Goal: Transaction & Acquisition: Purchase product/service

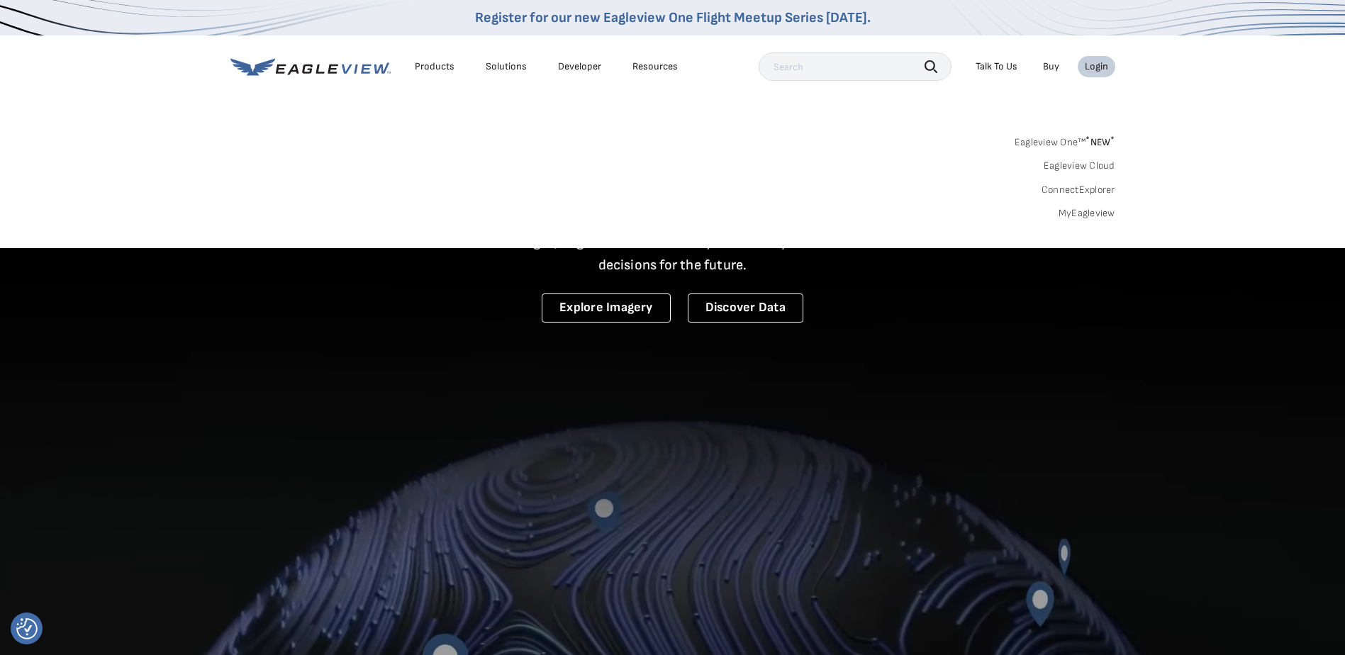
click at [1087, 214] on link "MyEagleview" at bounding box center [1086, 213] width 57 height 13
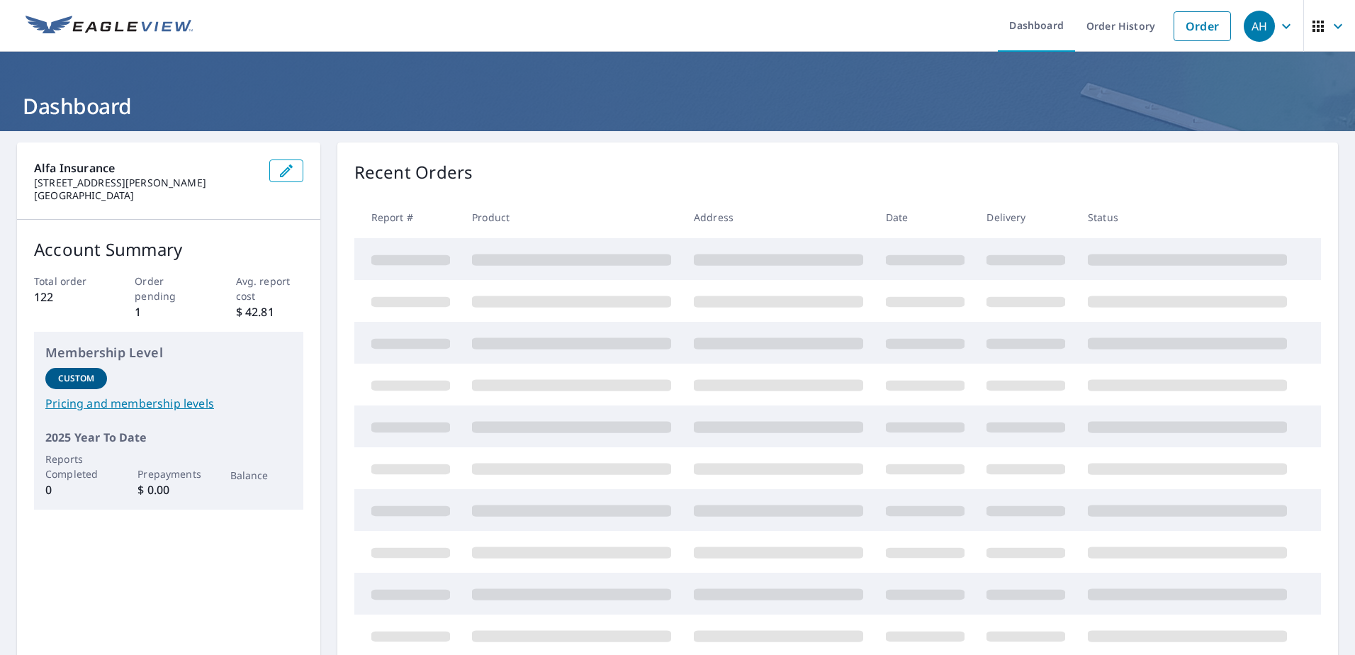
click at [1200, 33] on link "Order" at bounding box center [1202, 26] width 57 height 30
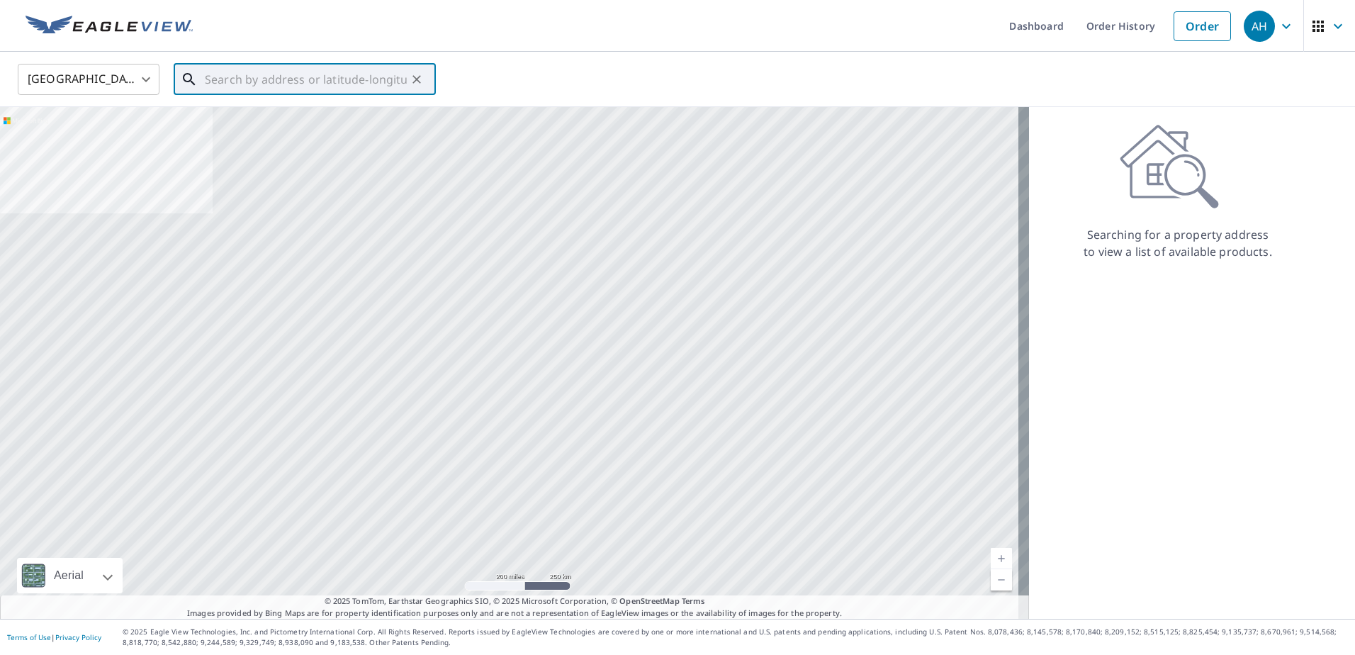
click at [366, 72] on input "text" at bounding box center [306, 80] width 202 height 40
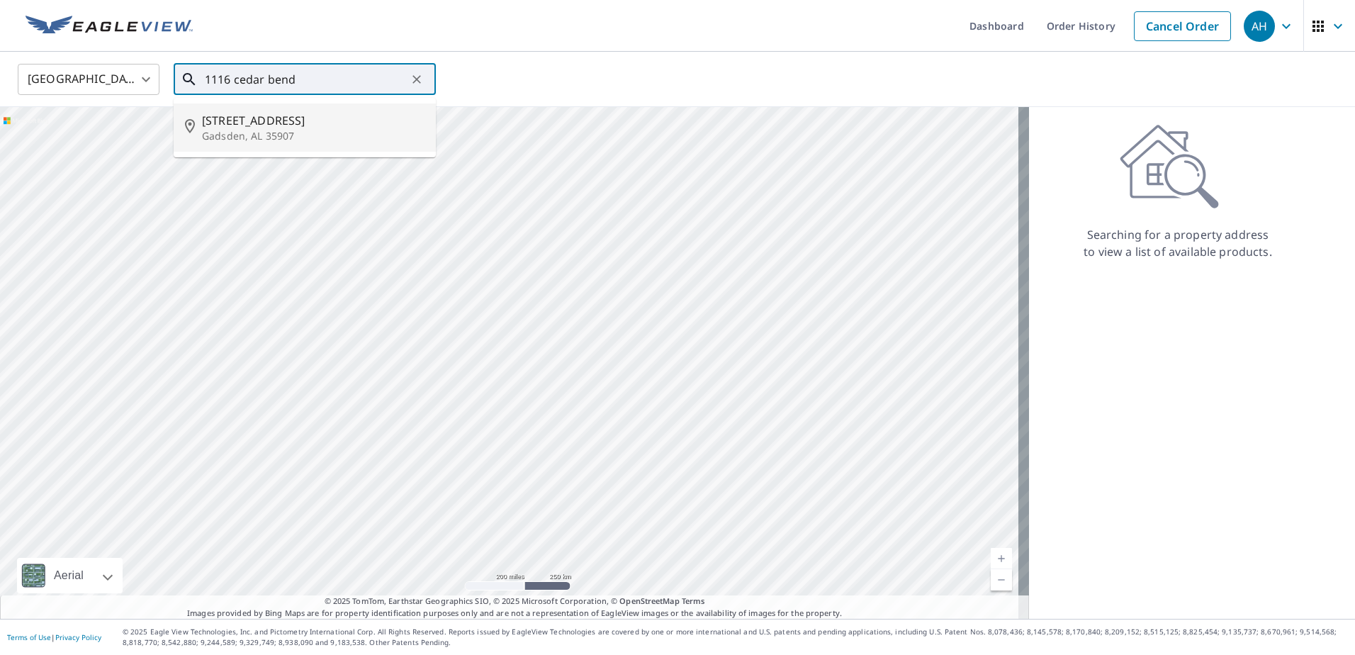
click at [337, 135] on p "Gadsden, AL 35907" at bounding box center [313, 136] width 223 height 14
type input "[STREET_ADDRESS]"
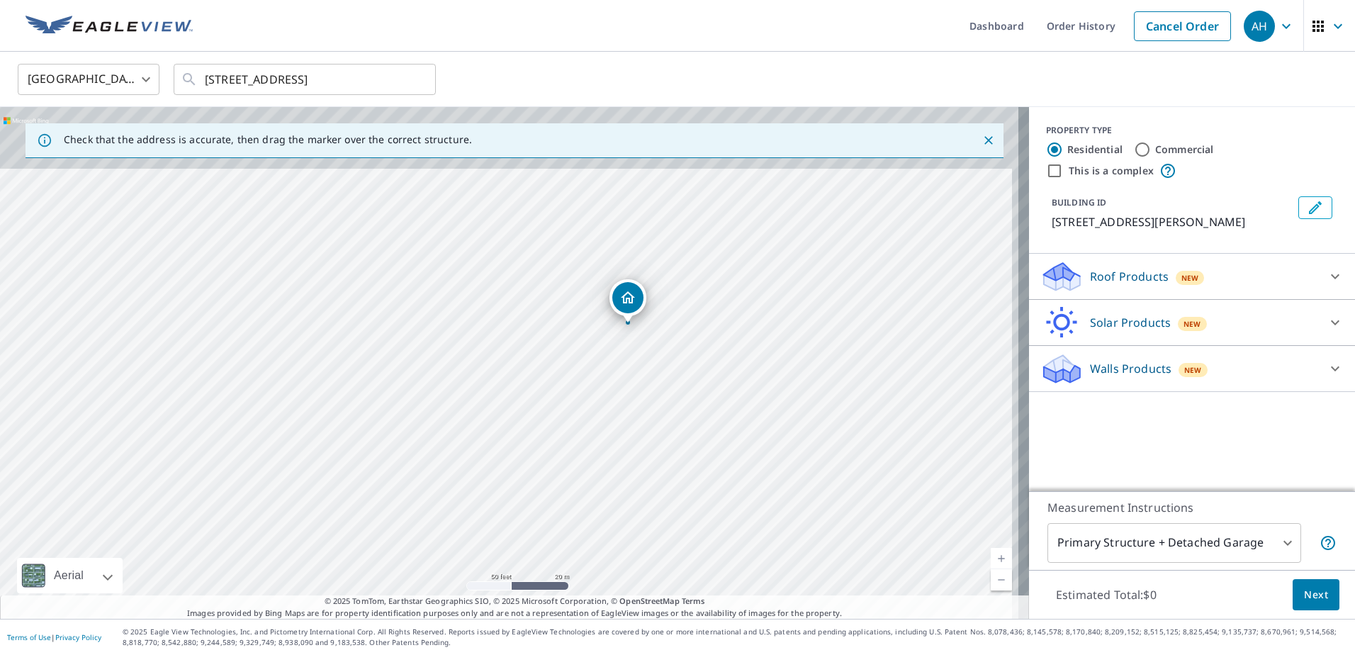
drag, startPoint x: 577, startPoint y: 246, endPoint x: 519, endPoint y: 441, distance: 203.4
click at [519, 441] on div "[STREET_ADDRESS]" at bounding box center [514, 363] width 1029 height 512
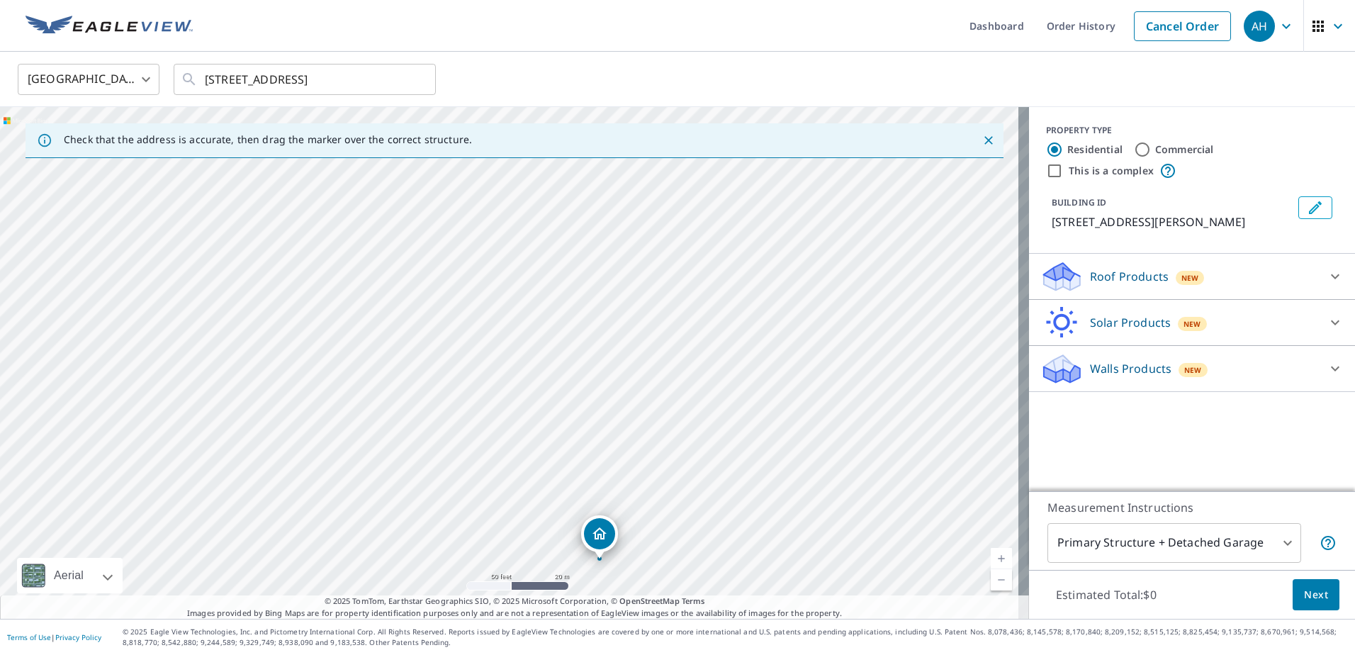
drag, startPoint x: 567, startPoint y: 282, endPoint x: 541, endPoint y: 498, distance: 217.8
click at [539, 519] on div "[STREET_ADDRESS]" at bounding box center [514, 363] width 1029 height 512
drag, startPoint x: 644, startPoint y: 264, endPoint x: 608, endPoint y: 456, distance: 195.3
click at [608, 456] on div "[STREET_ADDRESS]" at bounding box center [514, 363] width 1029 height 512
drag, startPoint x: 462, startPoint y: 415, endPoint x: 723, endPoint y: 410, distance: 260.9
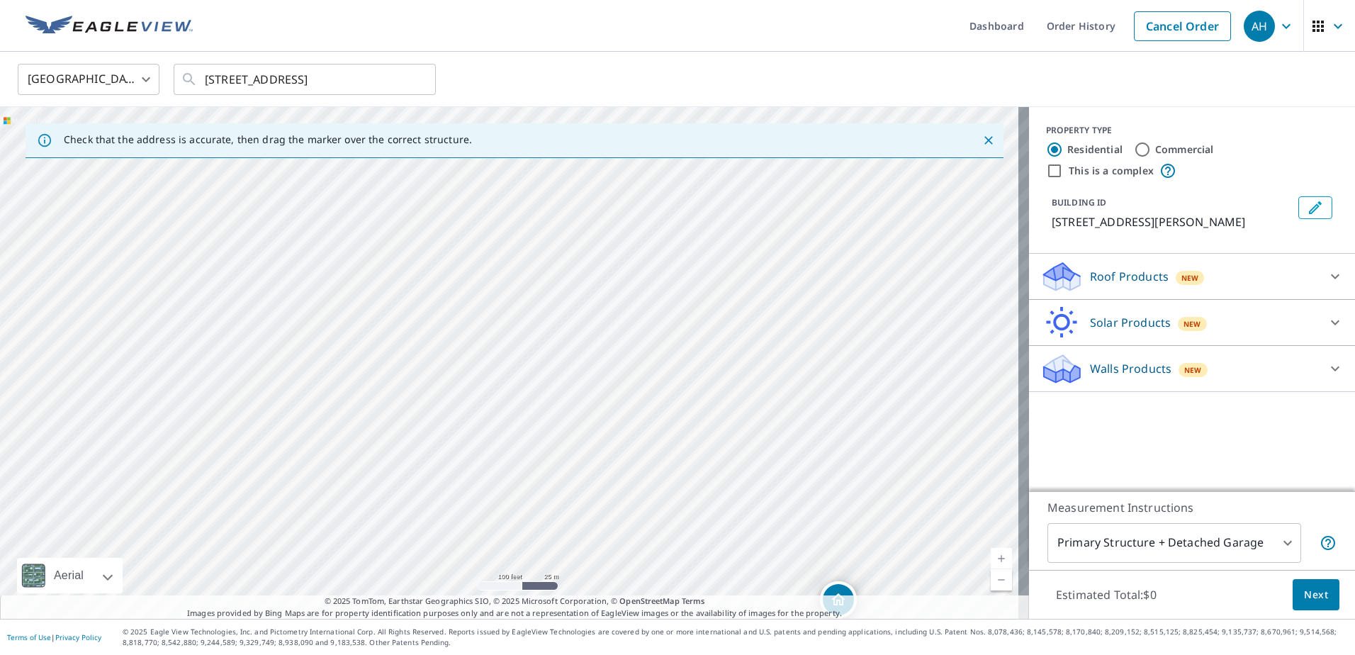
click at [723, 410] on div "[STREET_ADDRESS]" at bounding box center [514, 363] width 1029 height 512
drag, startPoint x: 585, startPoint y: 446, endPoint x: 581, endPoint y: 301, distance: 145.4
click at [585, 299] on div "[STREET_ADDRESS]" at bounding box center [514, 363] width 1029 height 512
drag, startPoint x: 833, startPoint y: 452, endPoint x: 591, endPoint y: 265, distance: 305.7
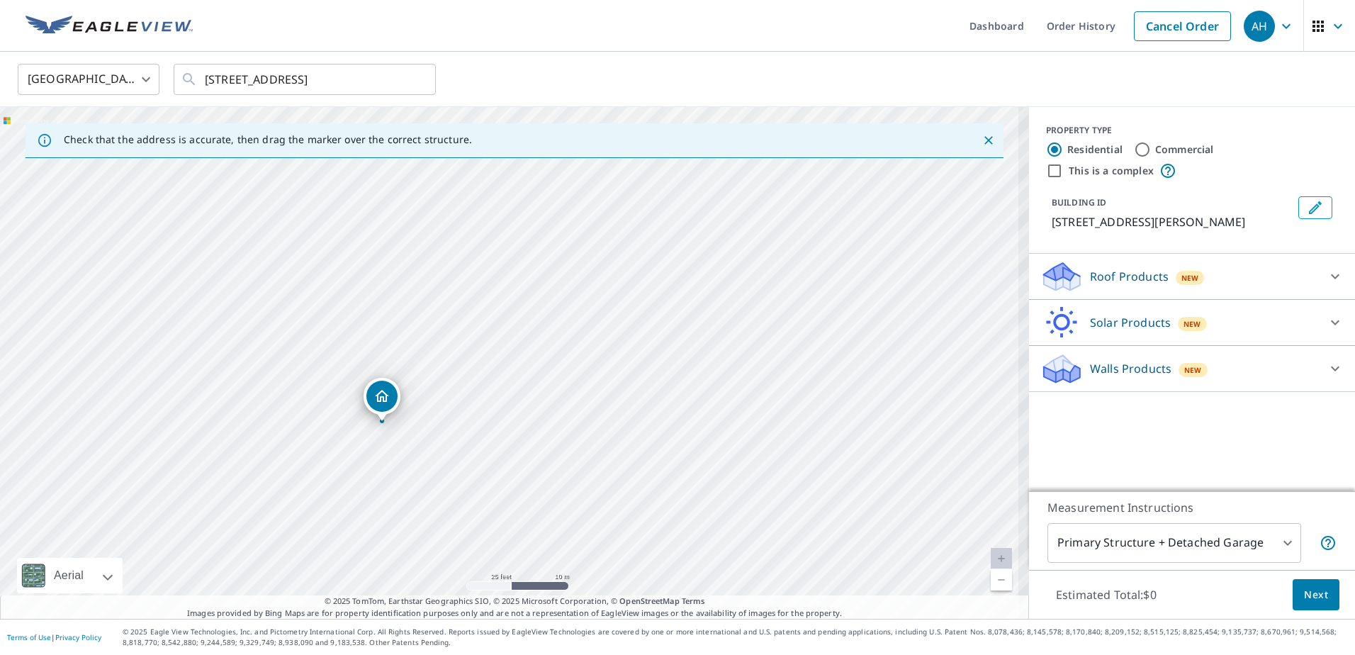
drag, startPoint x: 475, startPoint y: 324, endPoint x: 568, endPoint y: 359, distance: 99.1
click at [568, 359] on div "[STREET_ADDRESS][PERSON_NAME]" at bounding box center [514, 363] width 1029 height 512
drag, startPoint x: 383, startPoint y: 398, endPoint x: 397, endPoint y: 391, distance: 16.2
click at [1331, 278] on icon at bounding box center [1335, 276] width 9 height 5
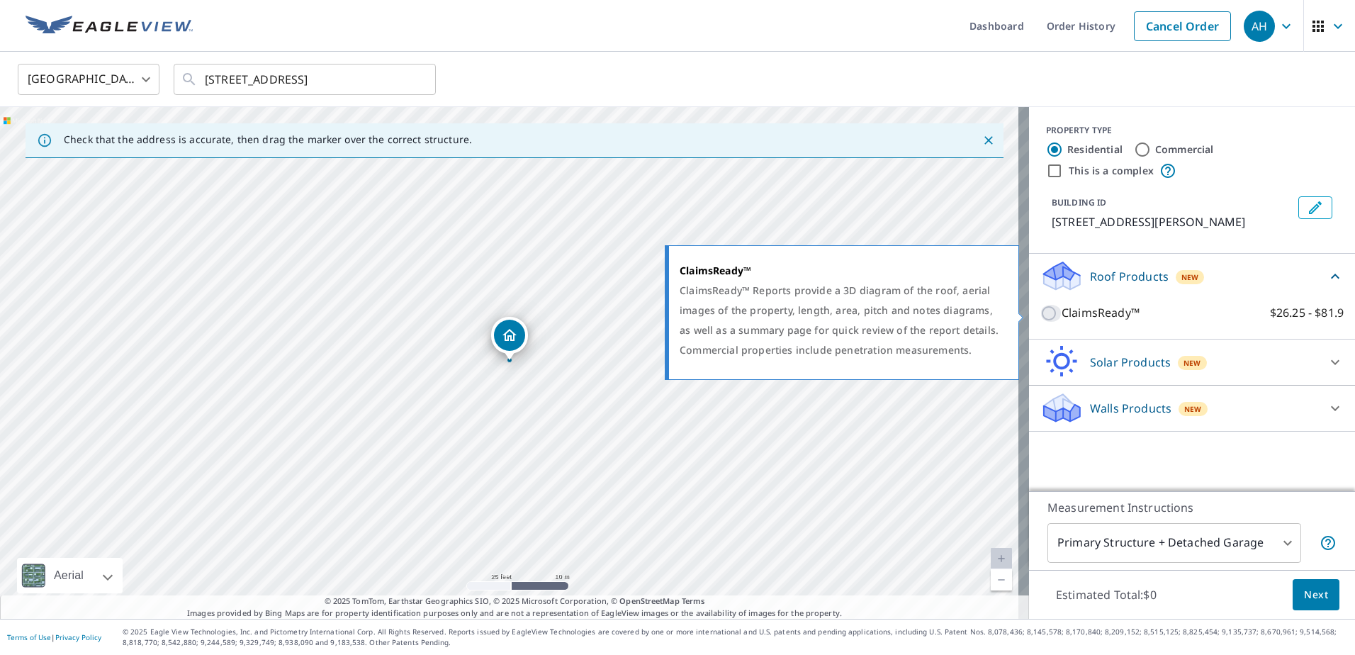
click at [1042, 316] on input "ClaimsReady™ $26.25 - $81.9" at bounding box center [1051, 313] width 21 height 17
checkbox input "true"
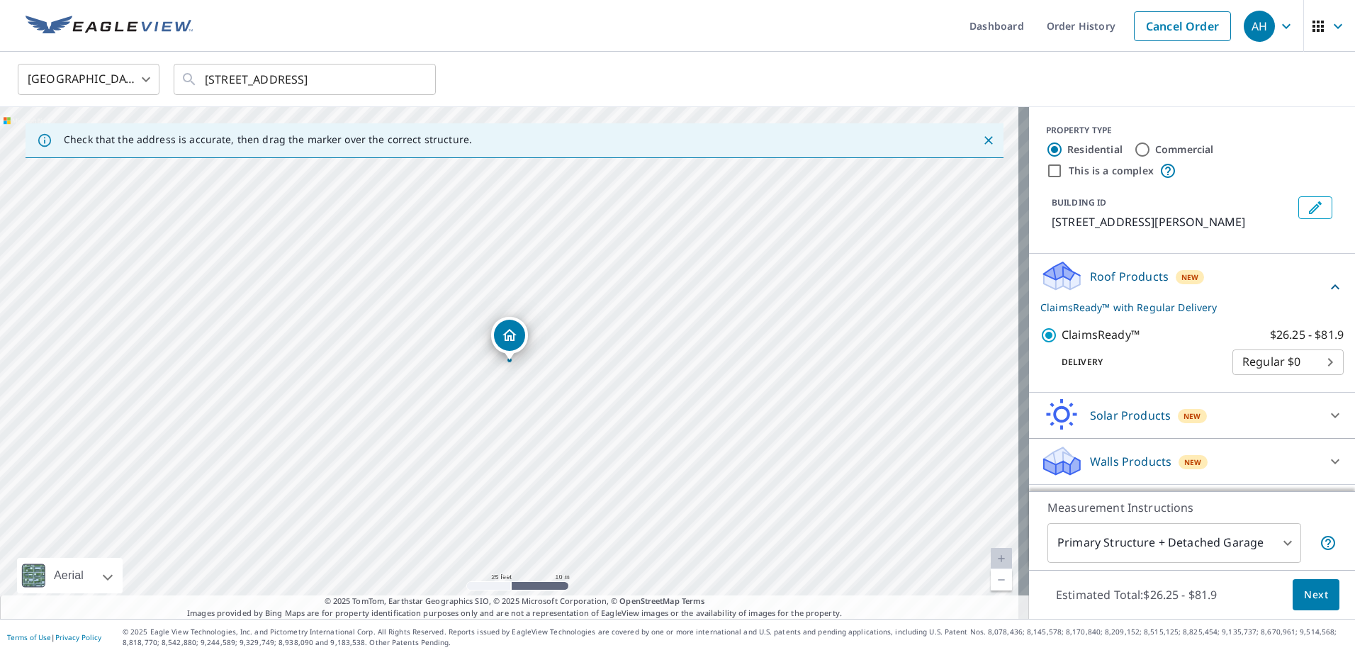
click at [1307, 596] on span "Next" at bounding box center [1316, 595] width 24 height 18
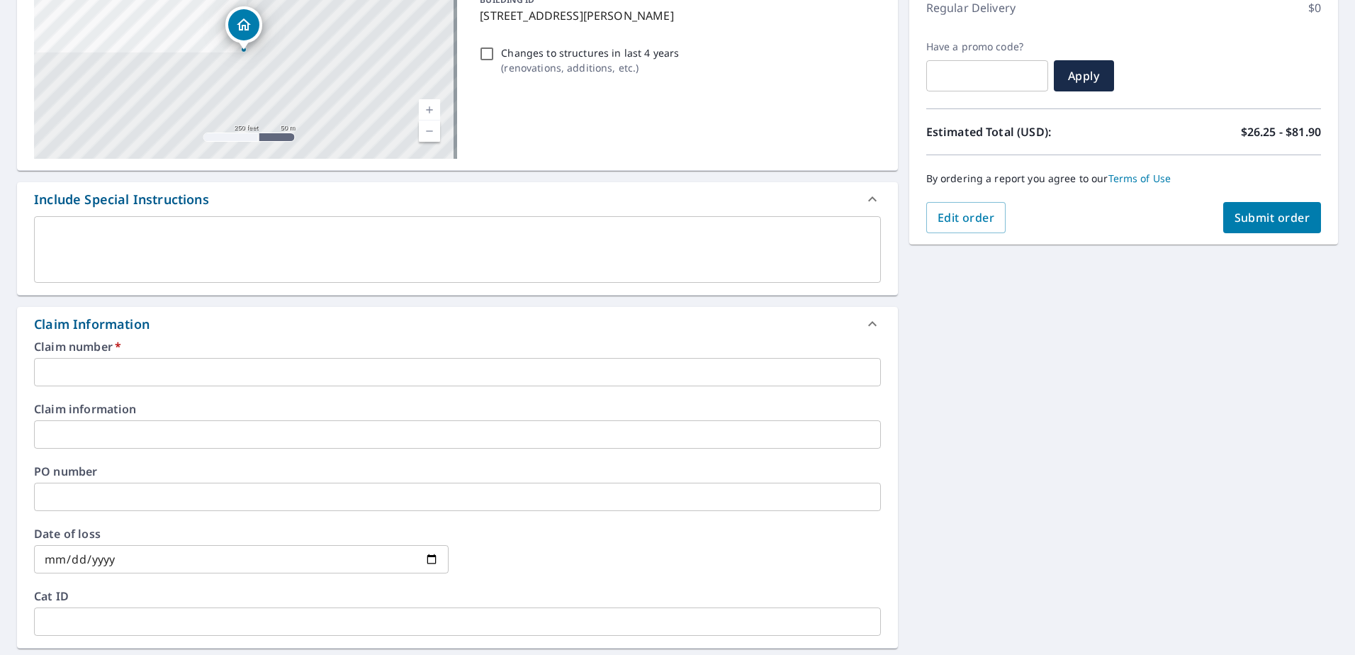
scroll to position [213, 0]
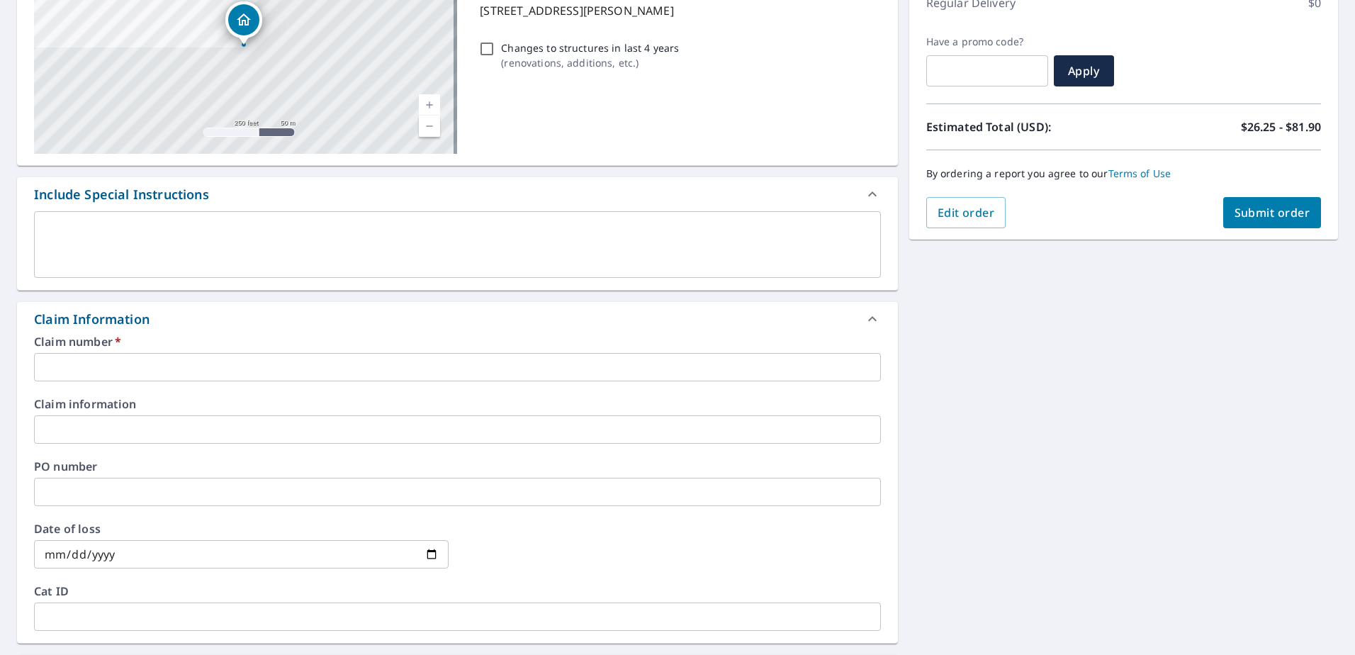
click at [164, 366] on input "text" at bounding box center [457, 367] width 847 height 28
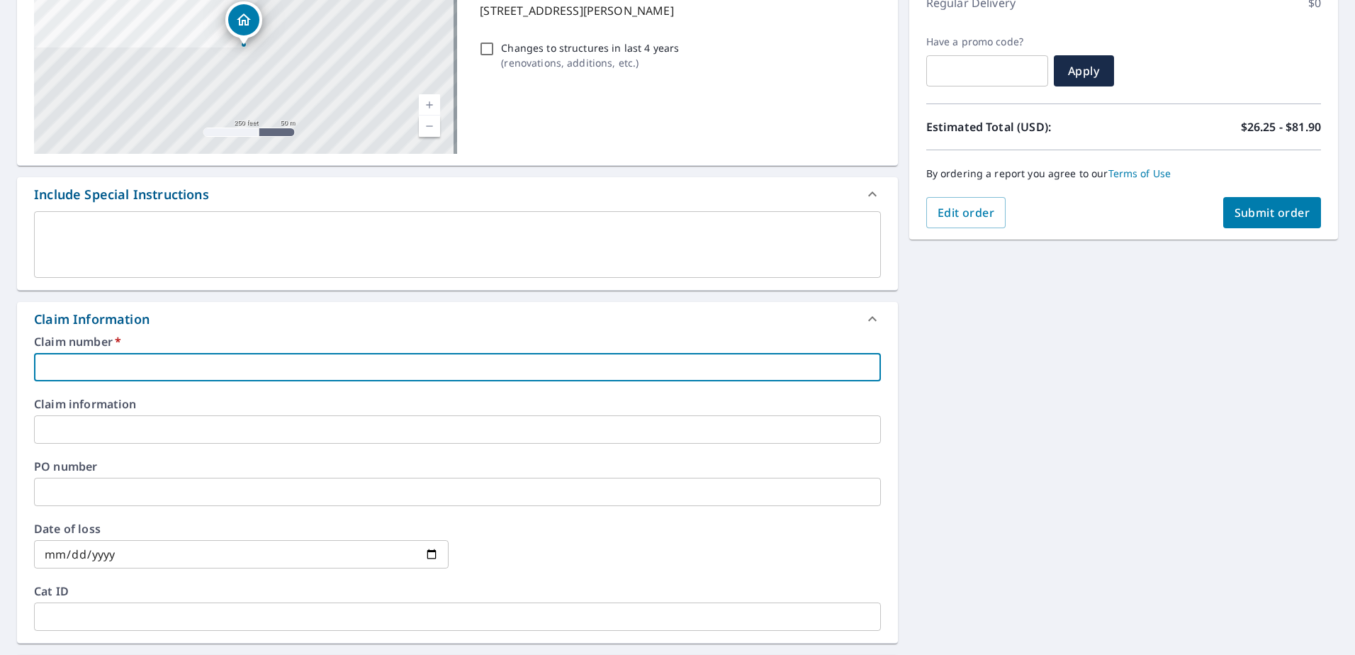
type input "R"
type input "H0001129191"
click at [276, 559] on input "date" at bounding box center [241, 554] width 415 height 28
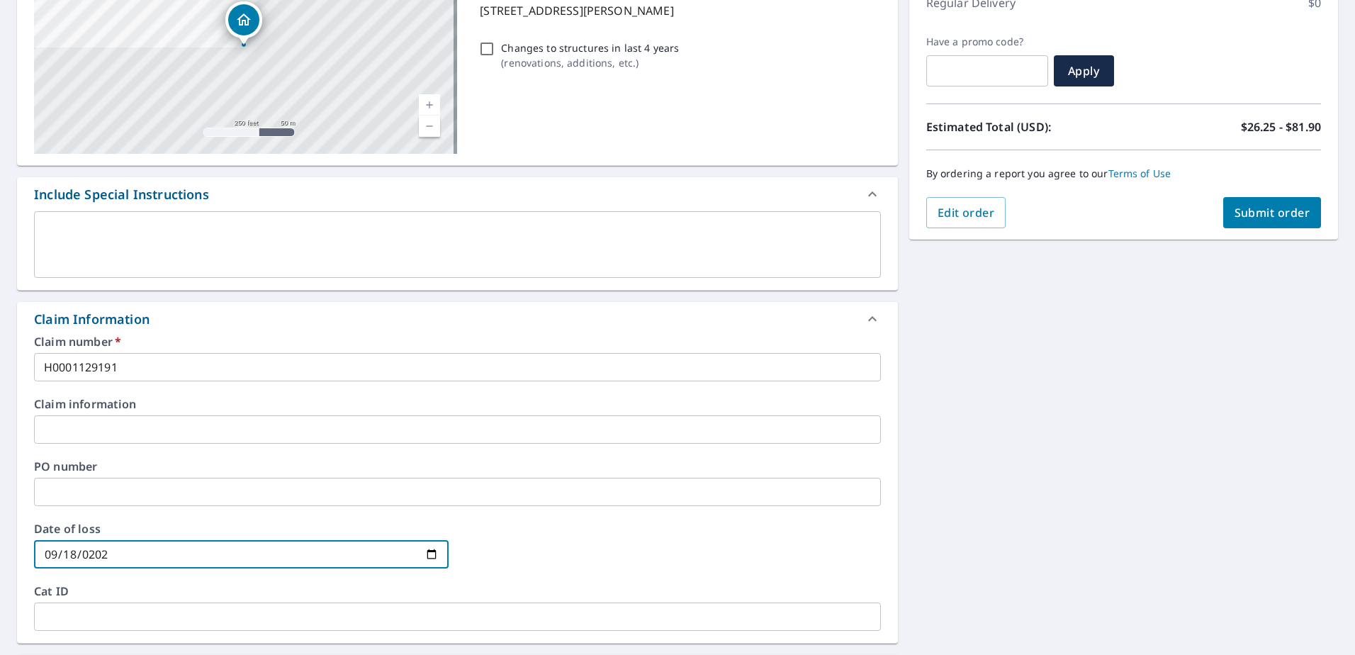
type input "[DATE]"
click at [765, 566] on div at bounding box center [673, 554] width 415 height 62
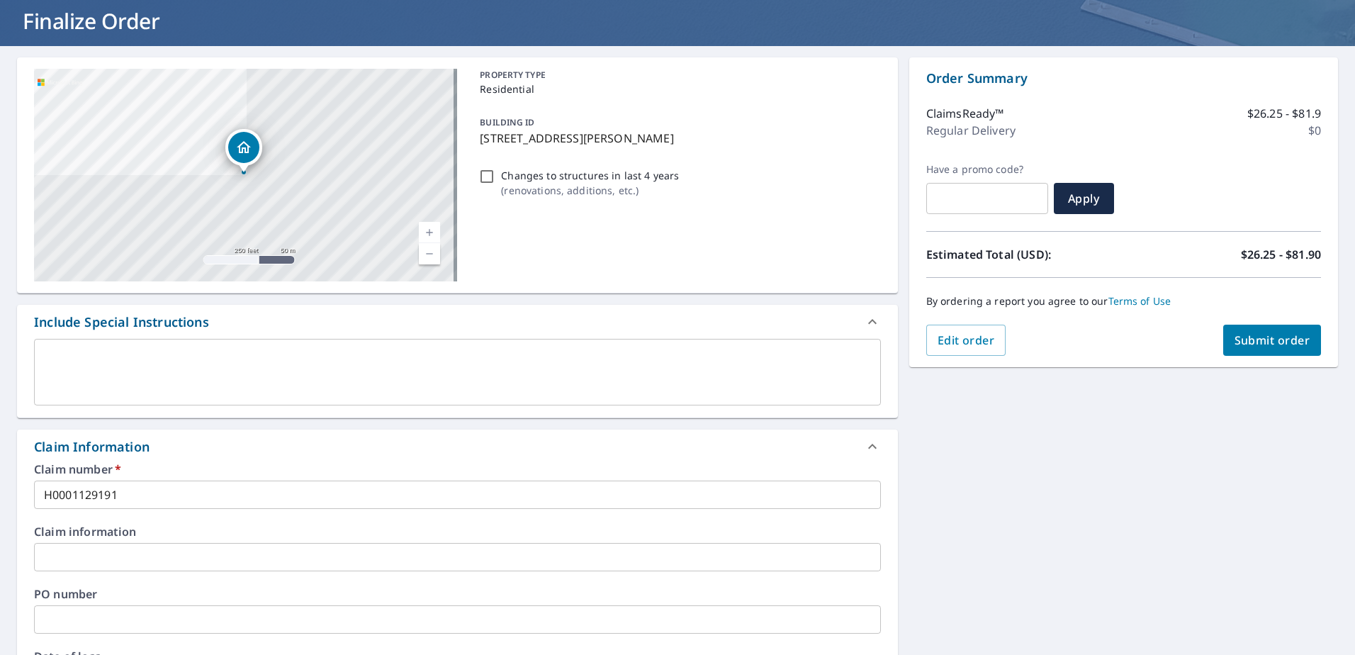
scroll to position [71, 0]
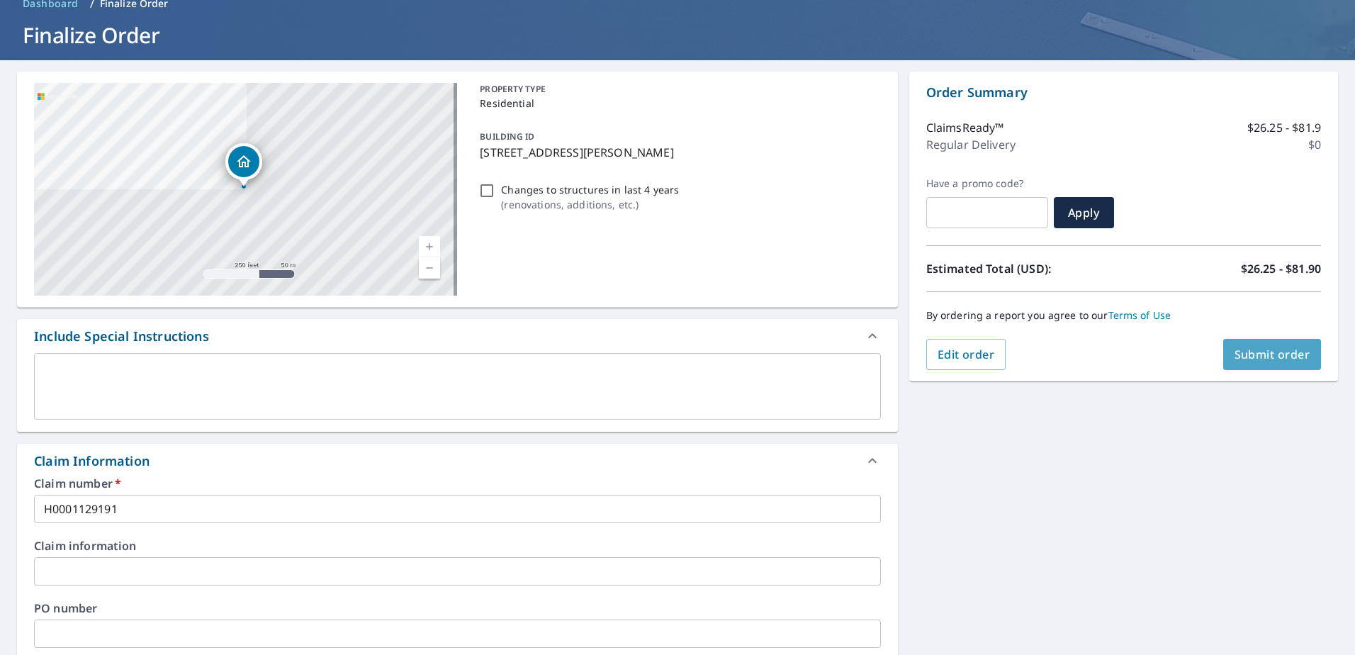
click at [1255, 354] on span "Submit order" at bounding box center [1273, 355] width 76 height 16
